Goal: Task Accomplishment & Management: Use online tool/utility

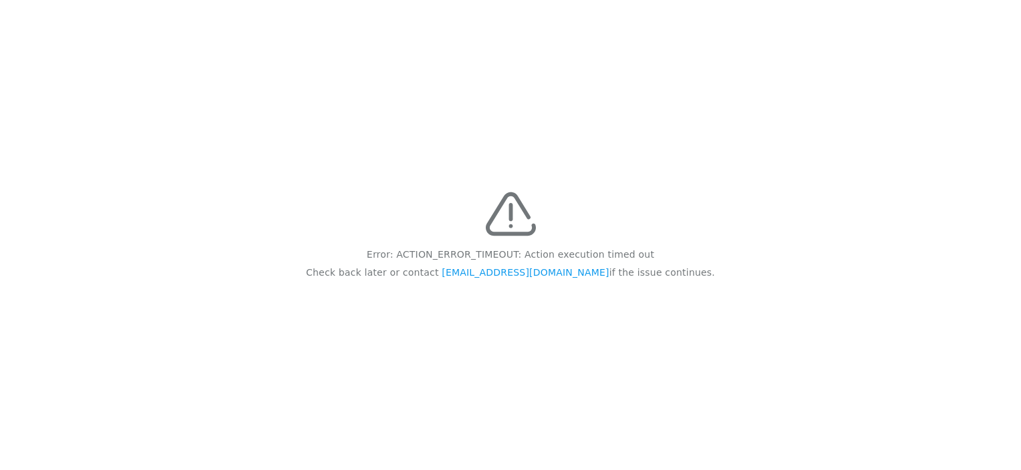
drag, startPoint x: 381, startPoint y: 255, endPoint x: 679, endPoint y: 256, distance: 298.6
click at [679, 256] on div "Error: ACTION_ERROR_TIMEOUT: Action execution timed out Check back later or con…" at bounding box center [510, 235] width 1021 height 470
copy div "Error: ACTION_ERROR_TIMEOUT: Action execution timed out Check back later or con…"
click at [372, 278] on p "Check back later or contact feedback@recidiviz.org if the issue continues." at bounding box center [510, 273] width 409 height 18
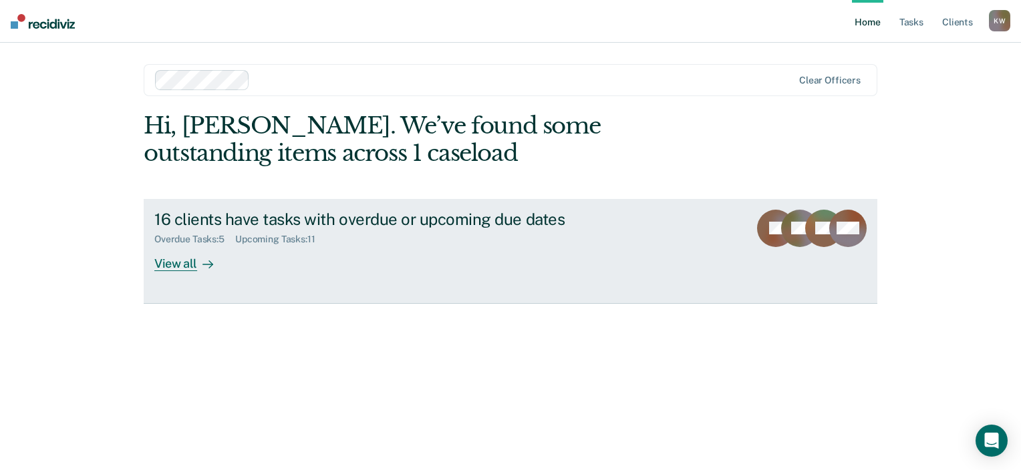
click at [186, 271] on div "View all" at bounding box center [191, 258] width 75 height 26
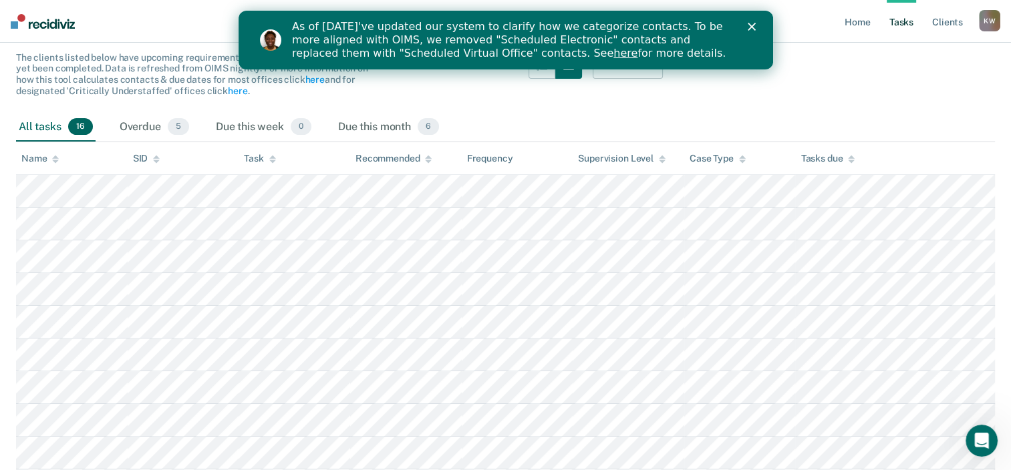
scroll to position [126, 0]
